Goal: Information Seeking & Learning: Check status

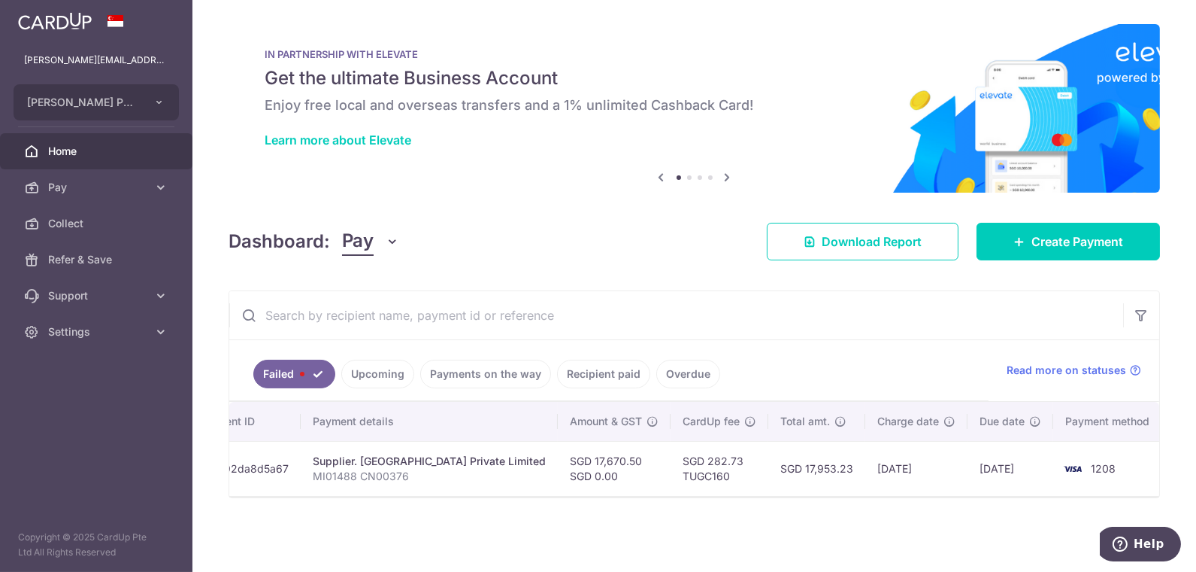
scroll to position [0, 212]
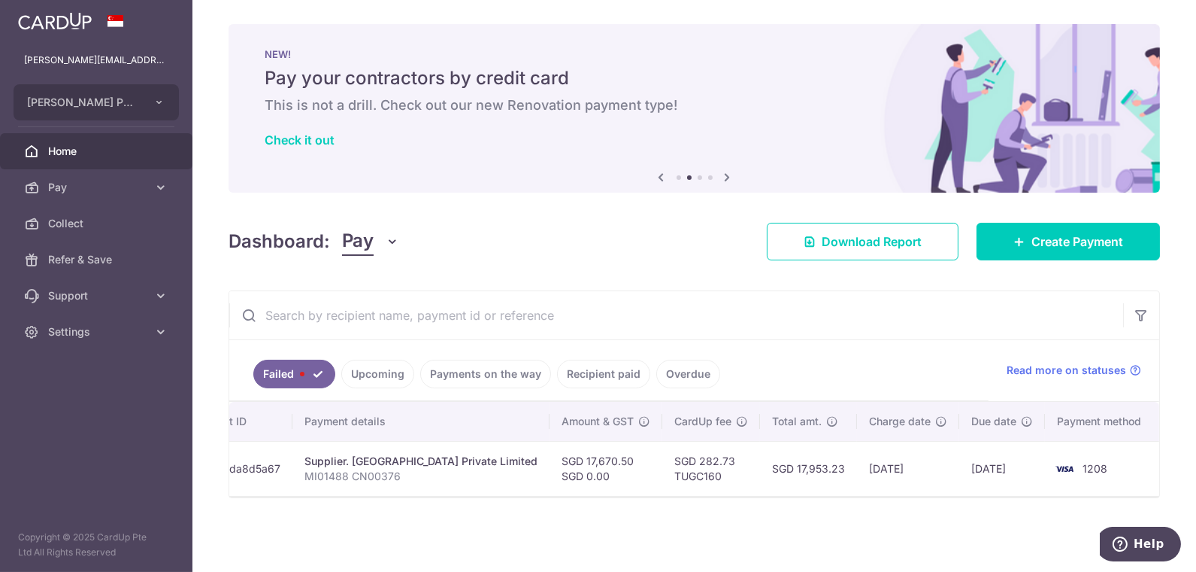
click at [293, 498] on div "Failed Upcoming Payments on the way Recipient paid Overdue Read more on statuse…" at bounding box center [695, 394] width 932 height 208
click at [261, 462] on td "txn_a92da8d5a67" at bounding box center [234, 468] width 115 height 55
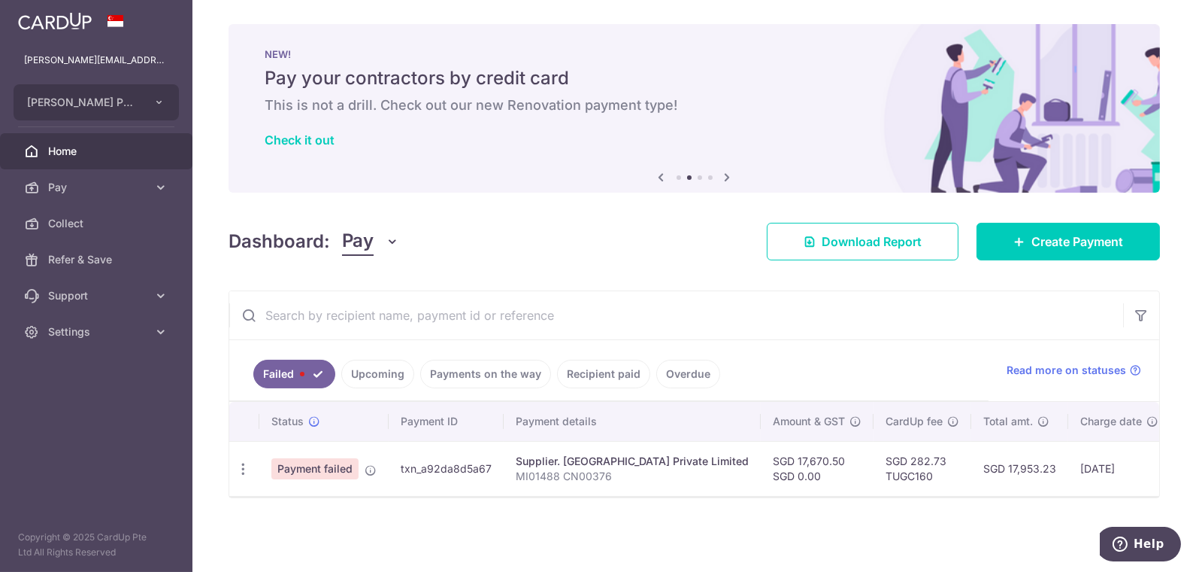
click at [329, 464] on span "Payment failed" at bounding box center [314, 468] width 87 height 21
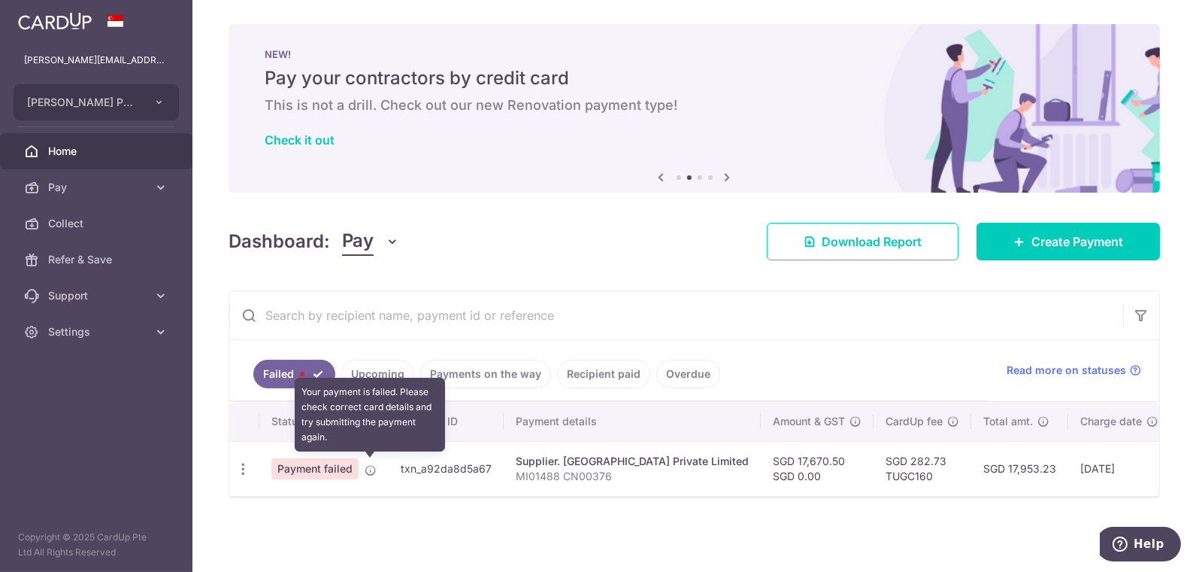
click at [369, 466] on icon at bounding box center [371, 470] width 12 height 12
click at [365, 464] on icon at bounding box center [371, 470] width 12 height 12
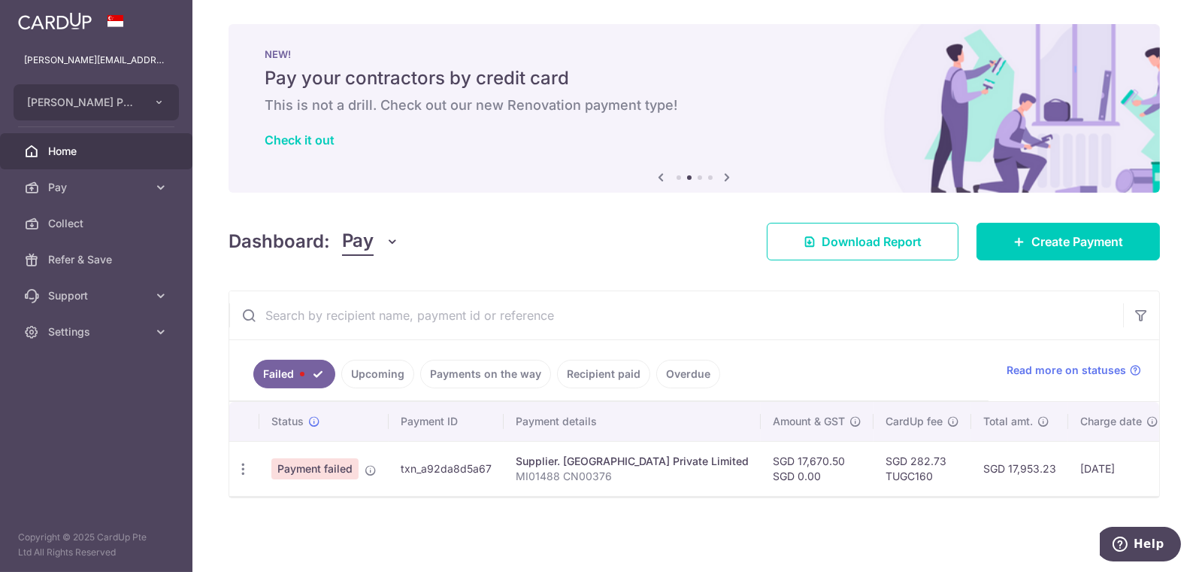
click at [329, 461] on span "Payment failed" at bounding box center [314, 468] width 87 height 21
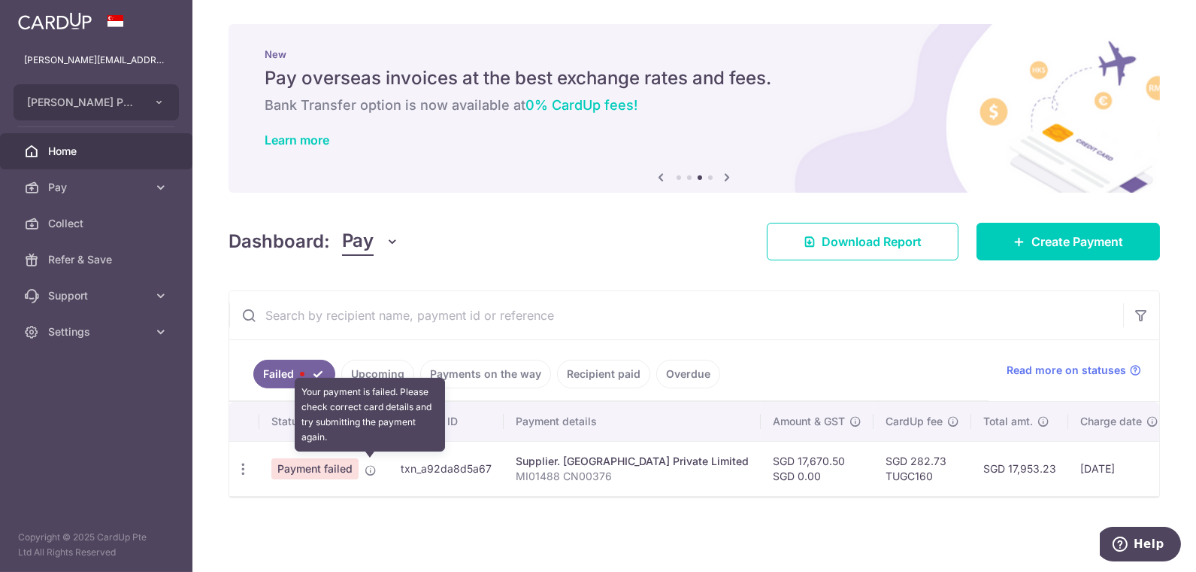
click at [369, 467] on icon at bounding box center [371, 470] width 12 height 12
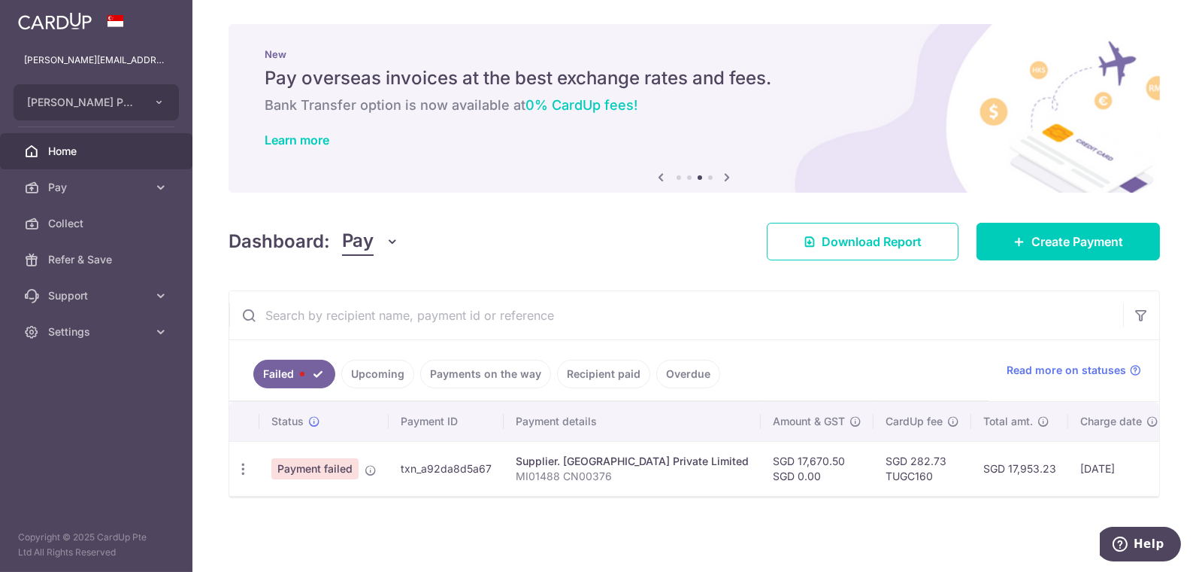
drag, startPoint x: 317, startPoint y: 464, endPoint x: 908, endPoint y: 358, distance: 600.5
click at [908, 358] on div "Failed Upcoming Payments on the way Recipient paid Overdue Read more on statuse…" at bounding box center [695, 394] width 932 height 208
drag, startPoint x: 908, startPoint y: 358, endPoint x: 1047, endPoint y: 366, distance: 139.4
click at [1047, 366] on span "Read more on statuses" at bounding box center [1067, 369] width 120 height 15
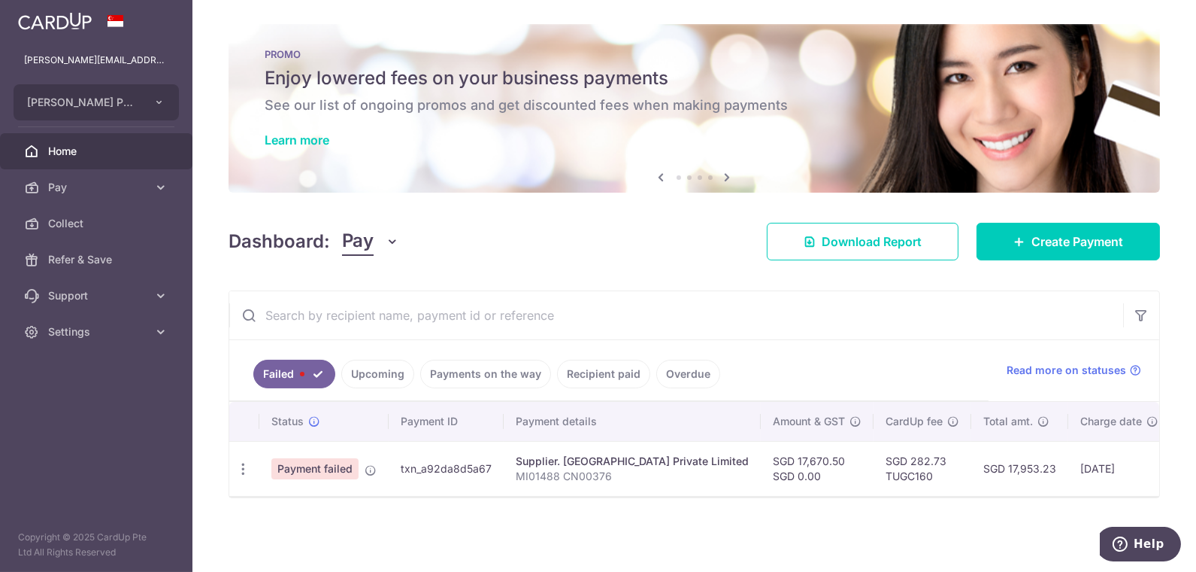
click at [489, 365] on link "Payments on the way" at bounding box center [485, 373] width 131 height 29
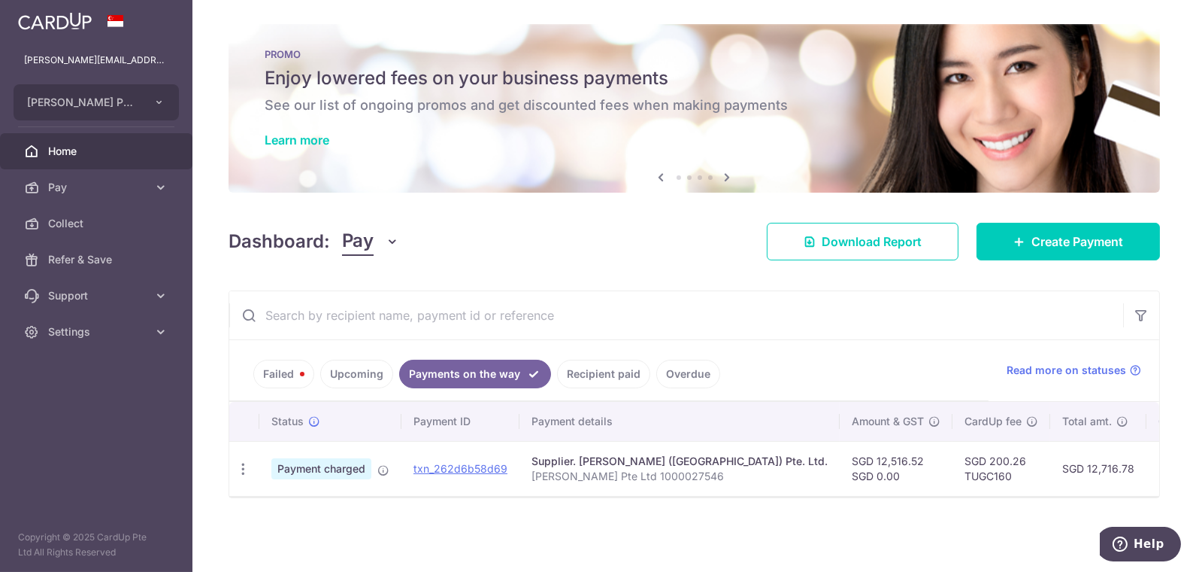
click at [596, 378] on link "Recipient paid" at bounding box center [603, 373] width 93 height 29
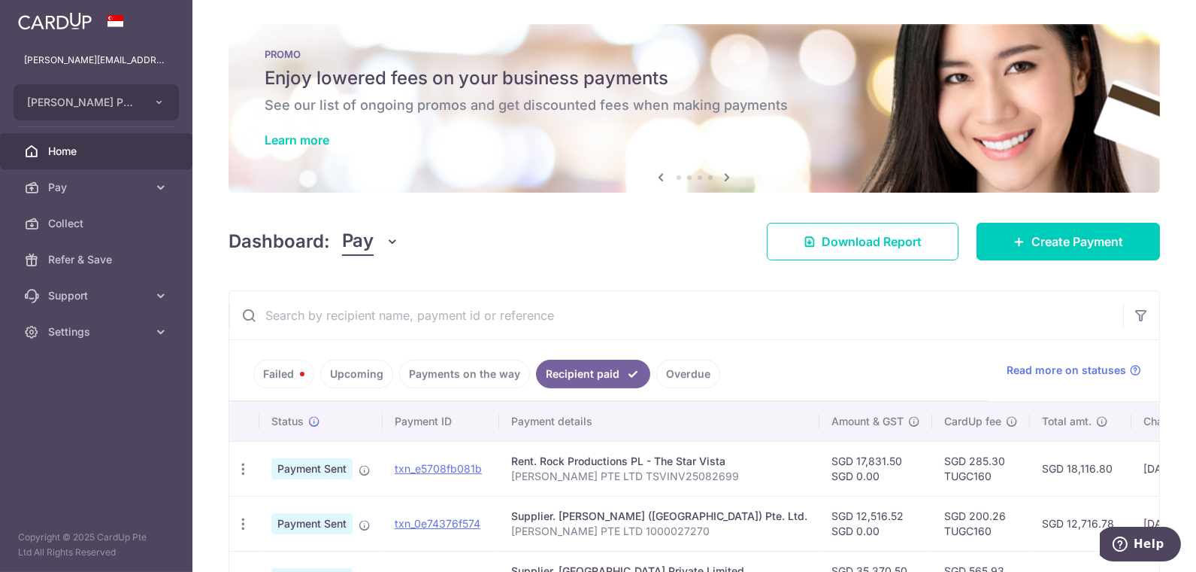
click at [442, 376] on link "Payments on the way" at bounding box center [464, 373] width 131 height 29
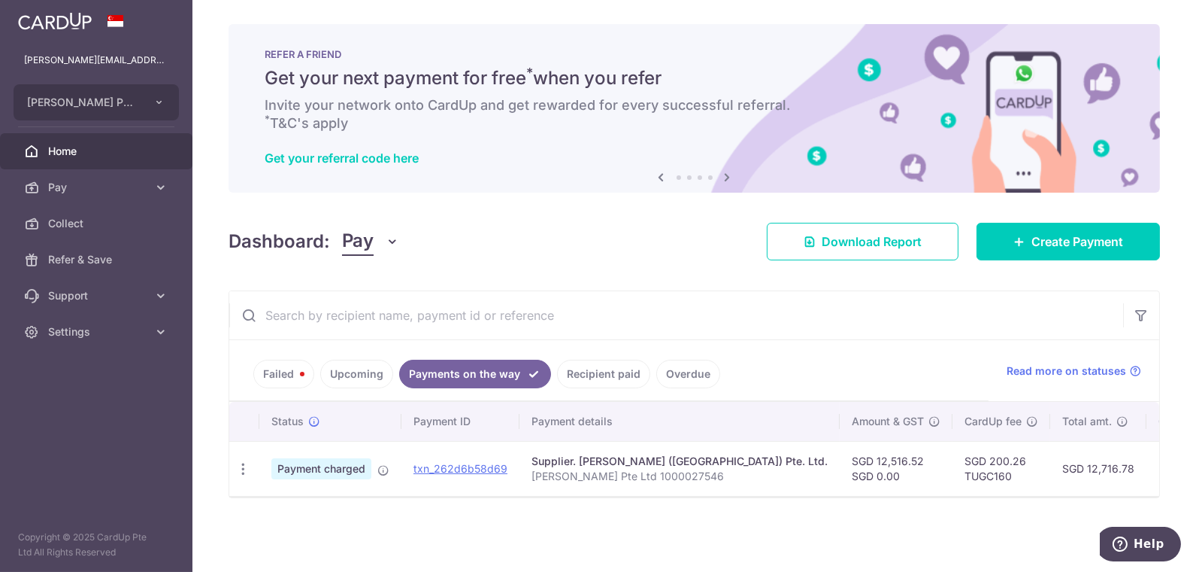
click at [284, 374] on link "Failed" at bounding box center [283, 373] width 61 height 29
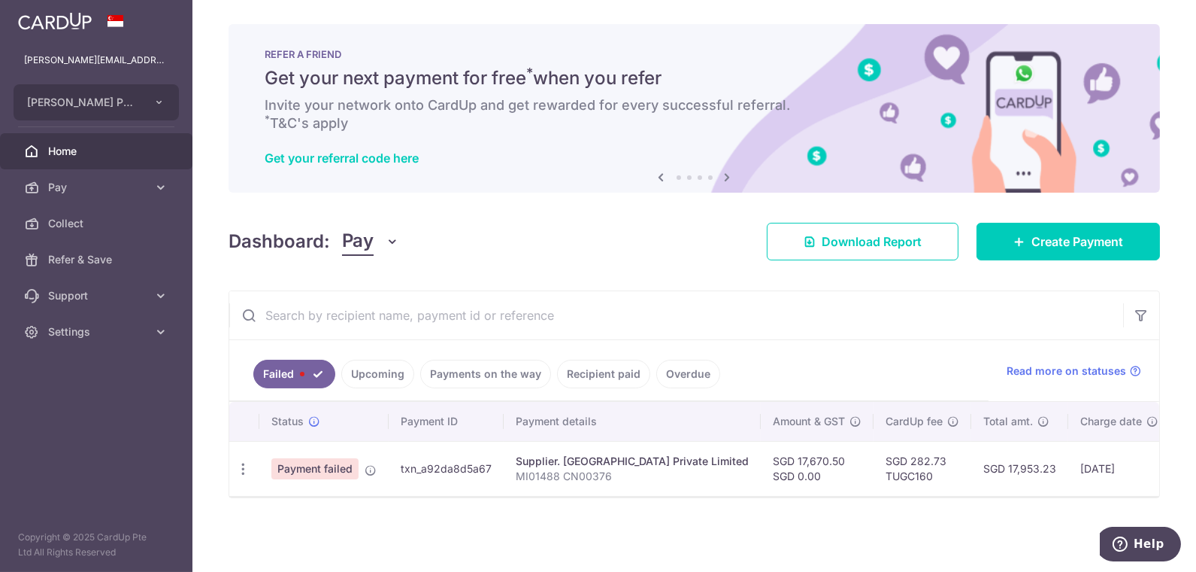
click at [459, 380] on link "Payments on the way" at bounding box center [485, 373] width 131 height 29
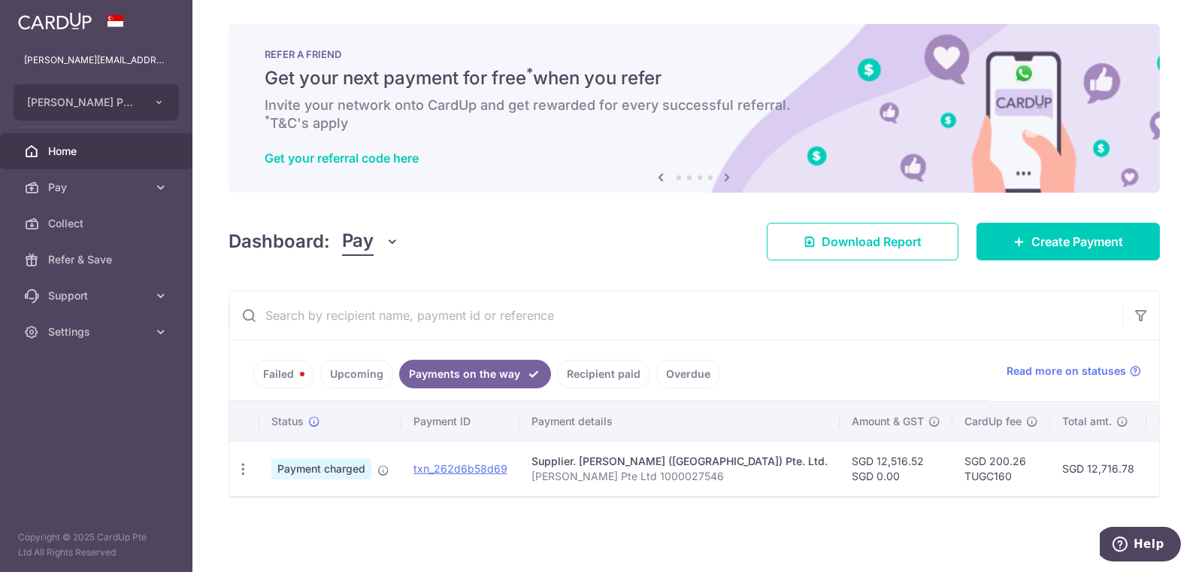
click at [580, 376] on link "Recipient paid" at bounding box center [603, 373] width 93 height 29
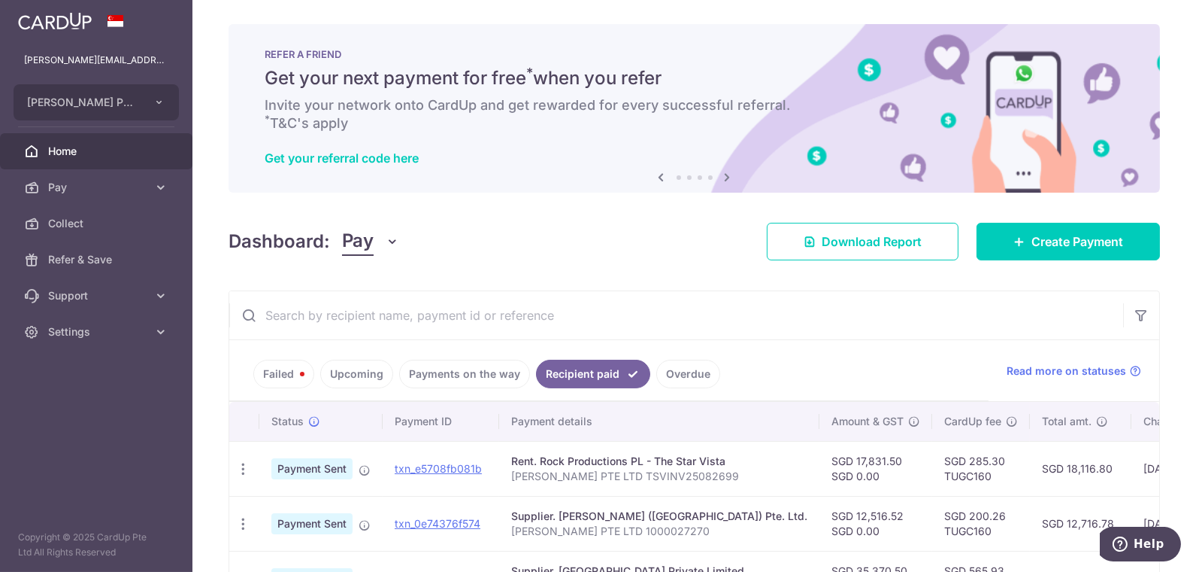
click at [275, 374] on link "Failed" at bounding box center [283, 373] width 61 height 29
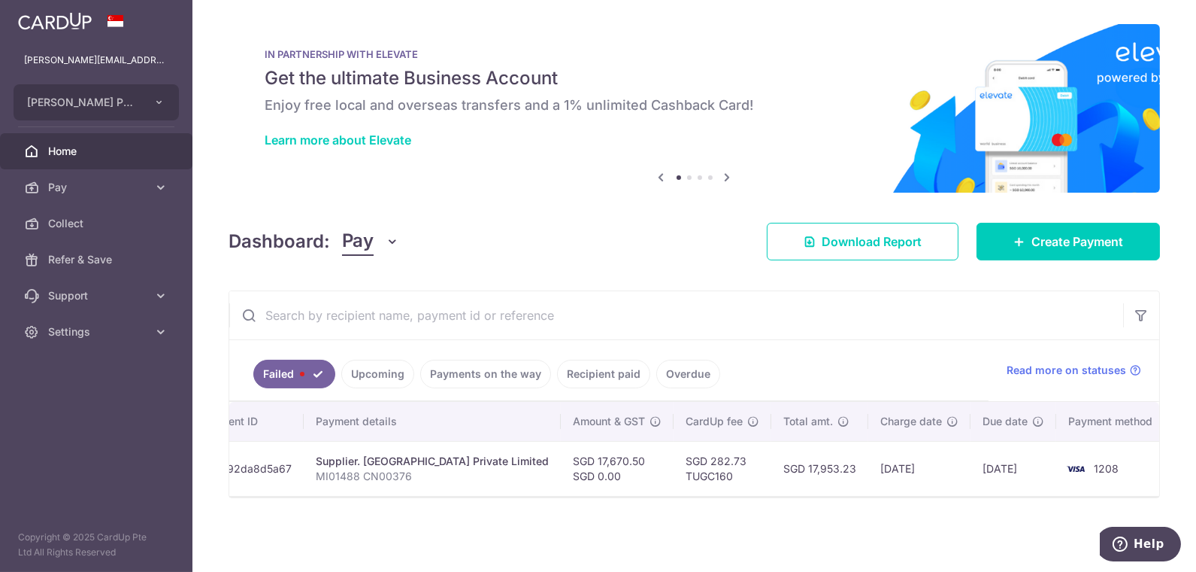
scroll to position [0, 212]
click at [50, 13] on img at bounding box center [55, 21] width 74 height 18
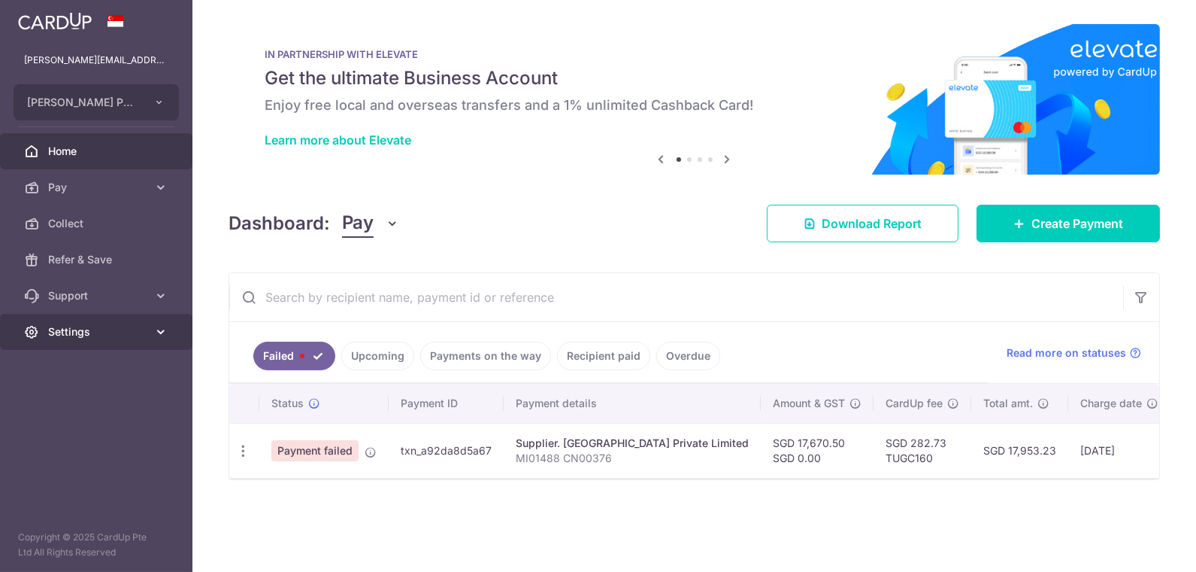
scroll to position [0, 0]
click at [51, 325] on span "Settings" at bounding box center [97, 331] width 99 height 15
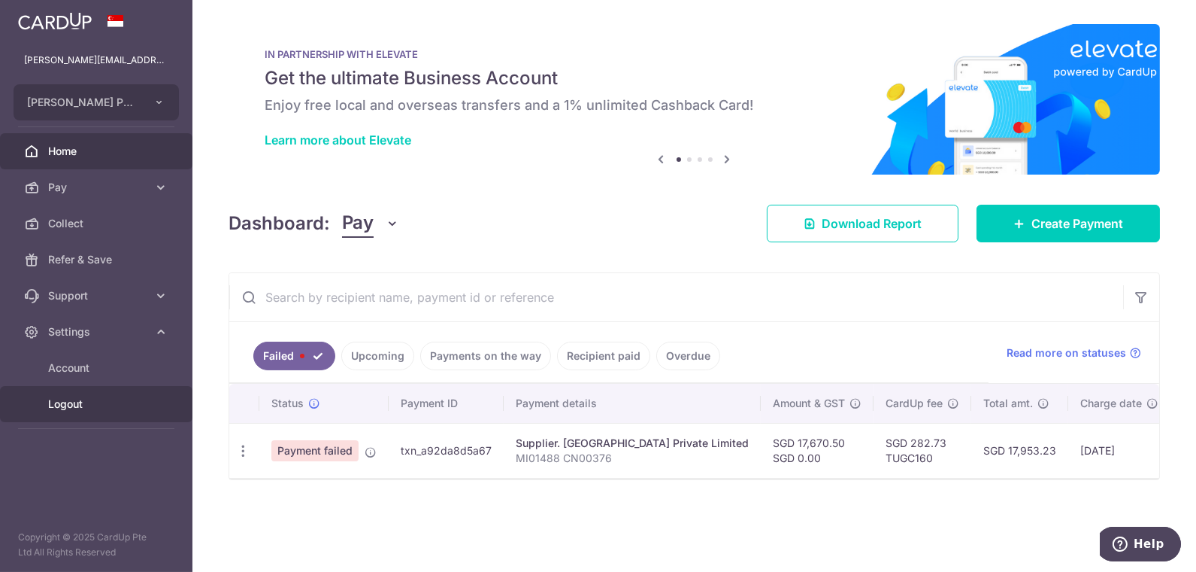
click at [73, 410] on span "Logout" at bounding box center [97, 403] width 99 height 15
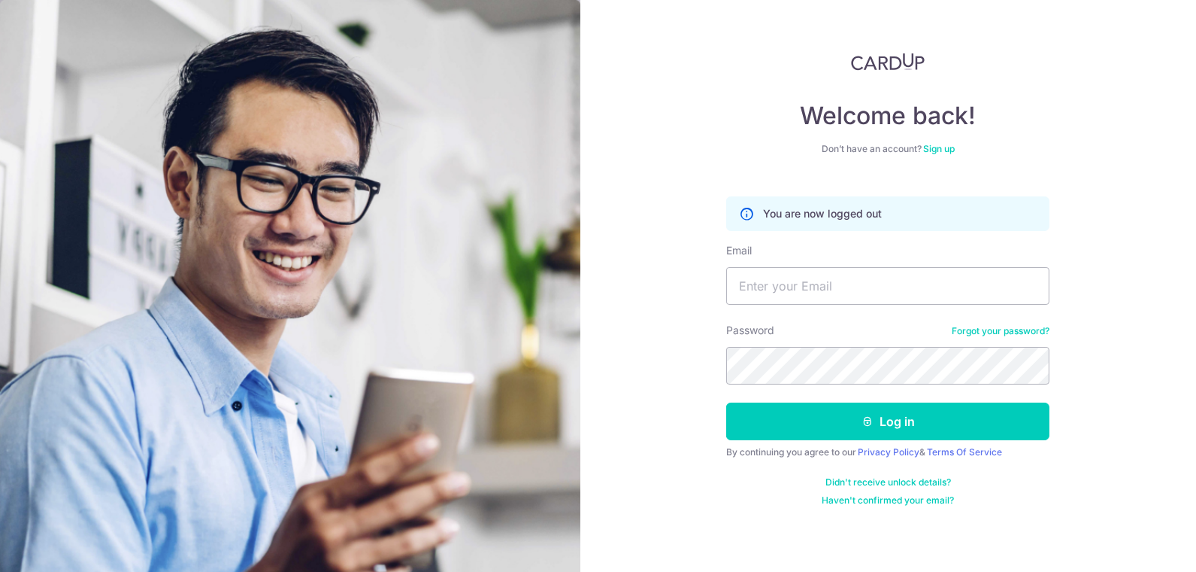
click at [605, 515] on div "Welcome back! Don’t have an account? Sign up You are now logged out Email Passw…" at bounding box center [889, 286] width 617 height 572
click at [767, 284] on input "Email" at bounding box center [887, 286] width 323 height 38
type input "Finance@tugc.com.sg"
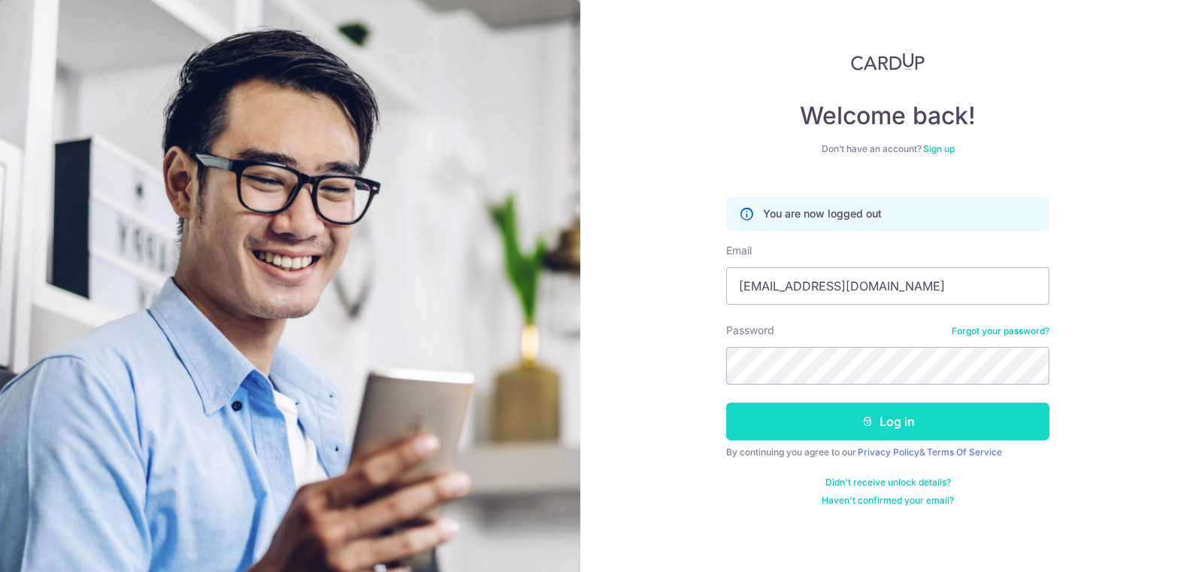
click at [771, 421] on button "Log in" at bounding box center [887, 421] width 323 height 38
